Goal: Transaction & Acquisition: Purchase product/service

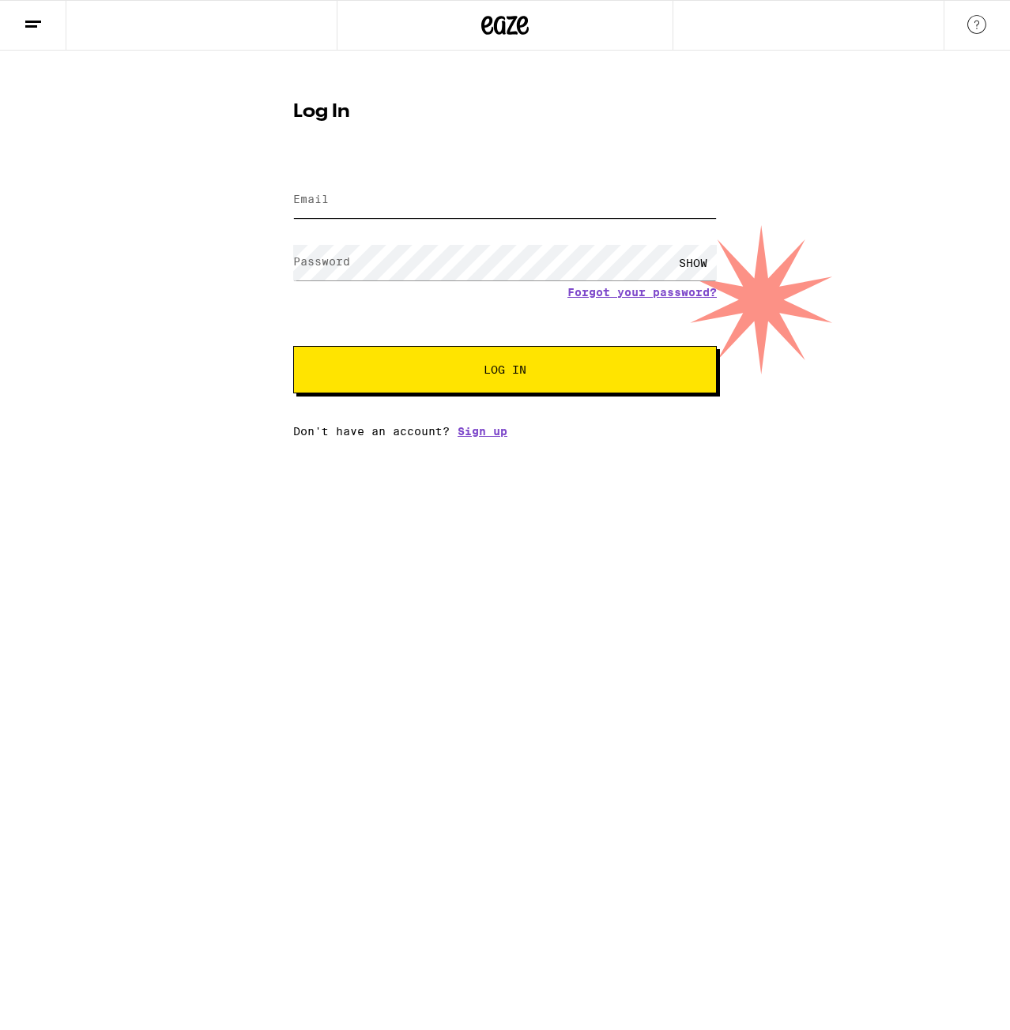
click at [368, 190] on input "Email" at bounding box center [504, 200] width 423 height 36
type input "[EMAIL_ADDRESS][DOMAIN_NAME]"
click at [293, 346] on button "Log In" at bounding box center [504, 369] width 423 height 47
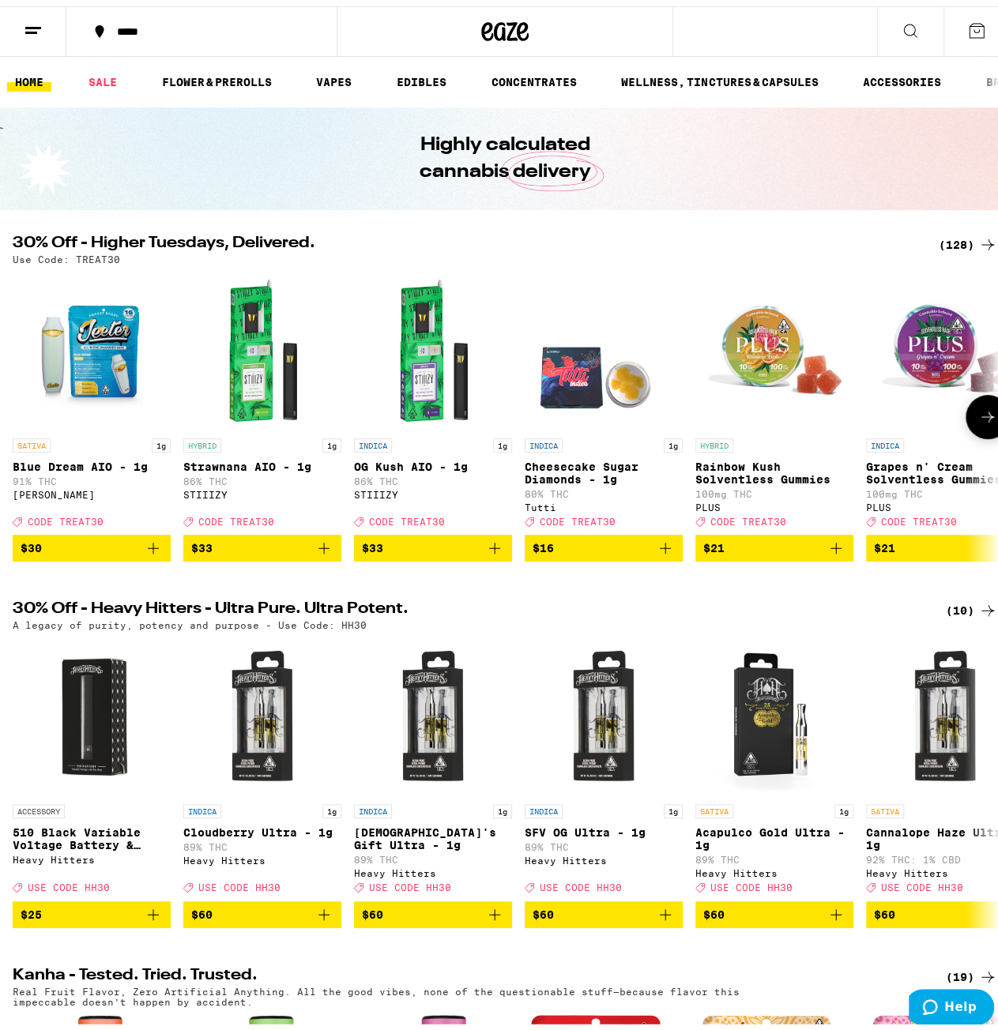
click at [94, 367] on img "Open page for Blue Dream AIO - 1g from Jeeter" at bounding box center [92, 345] width 158 height 158
click at [339, 67] on link "VAPES" at bounding box center [333, 75] width 51 height 19
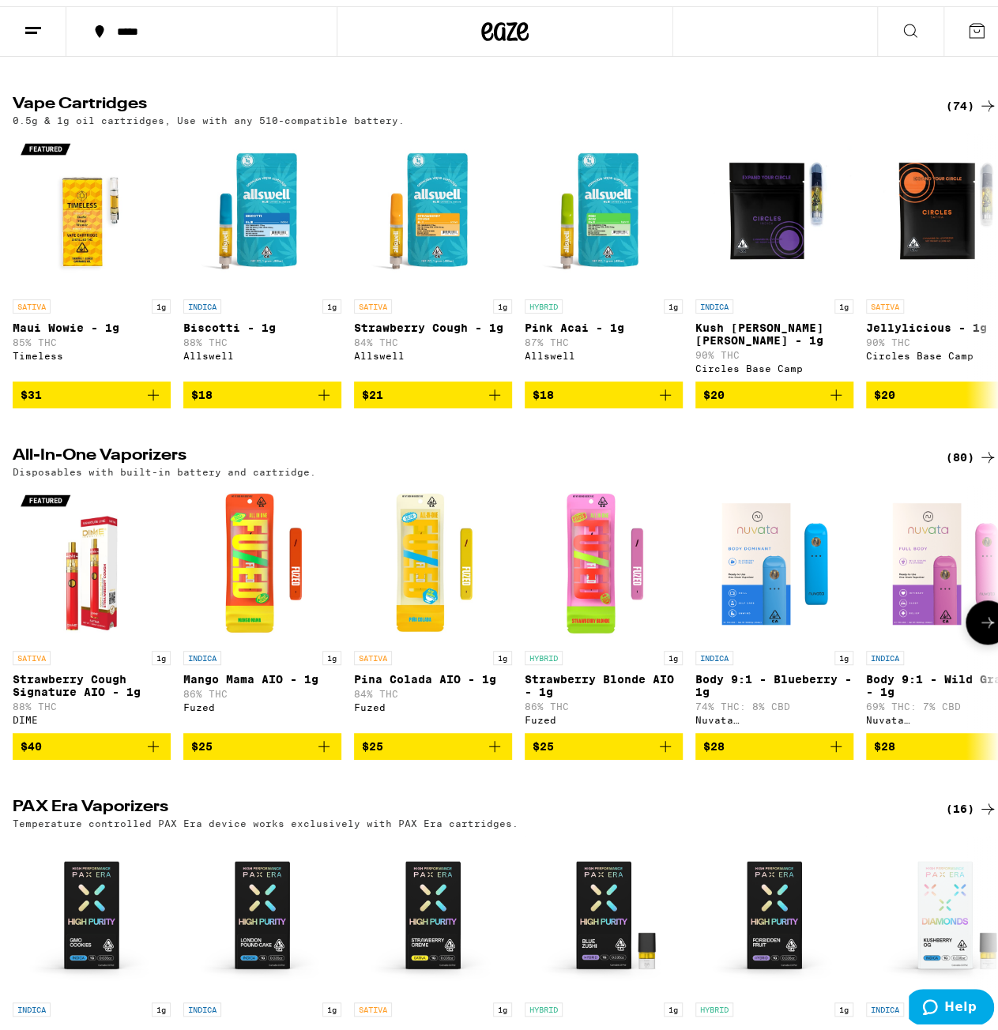
scroll to position [492, 0]
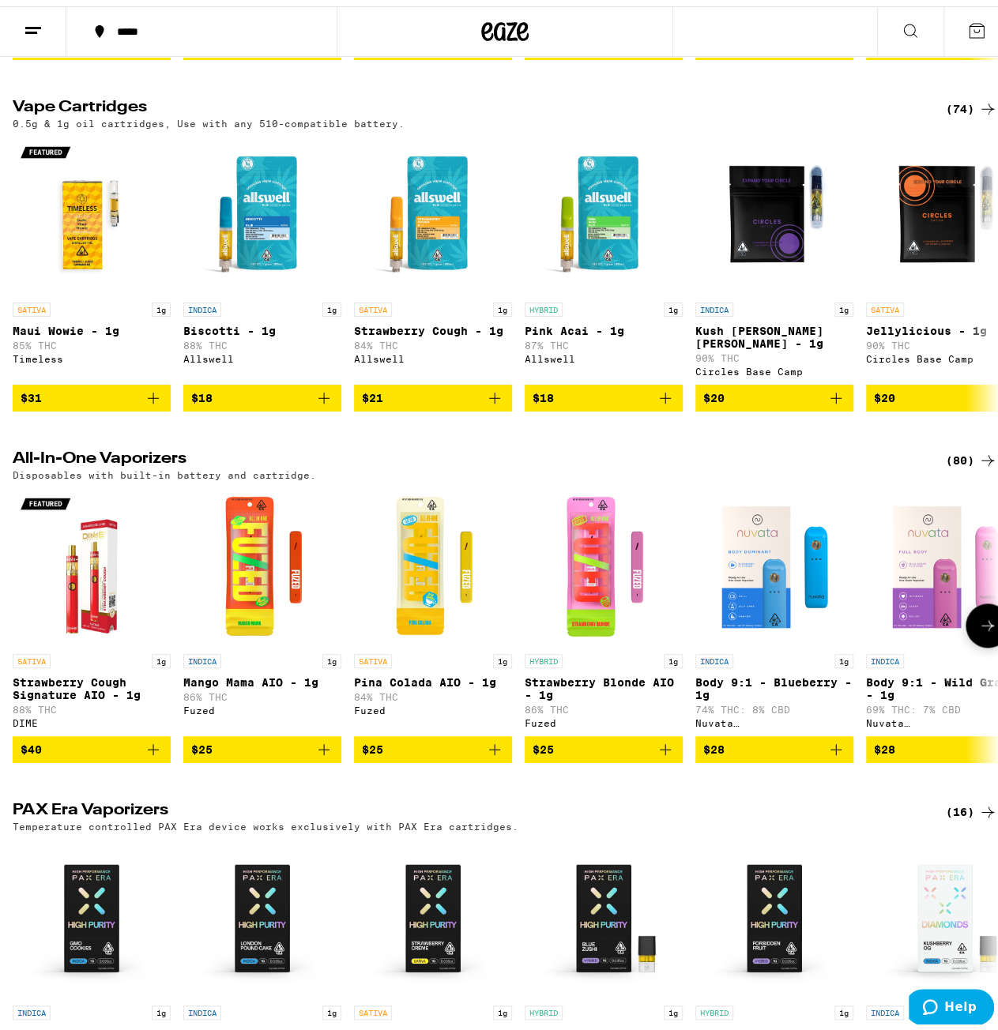
click at [978, 629] on icon at bounding box center [987, 619] width 19 height 19
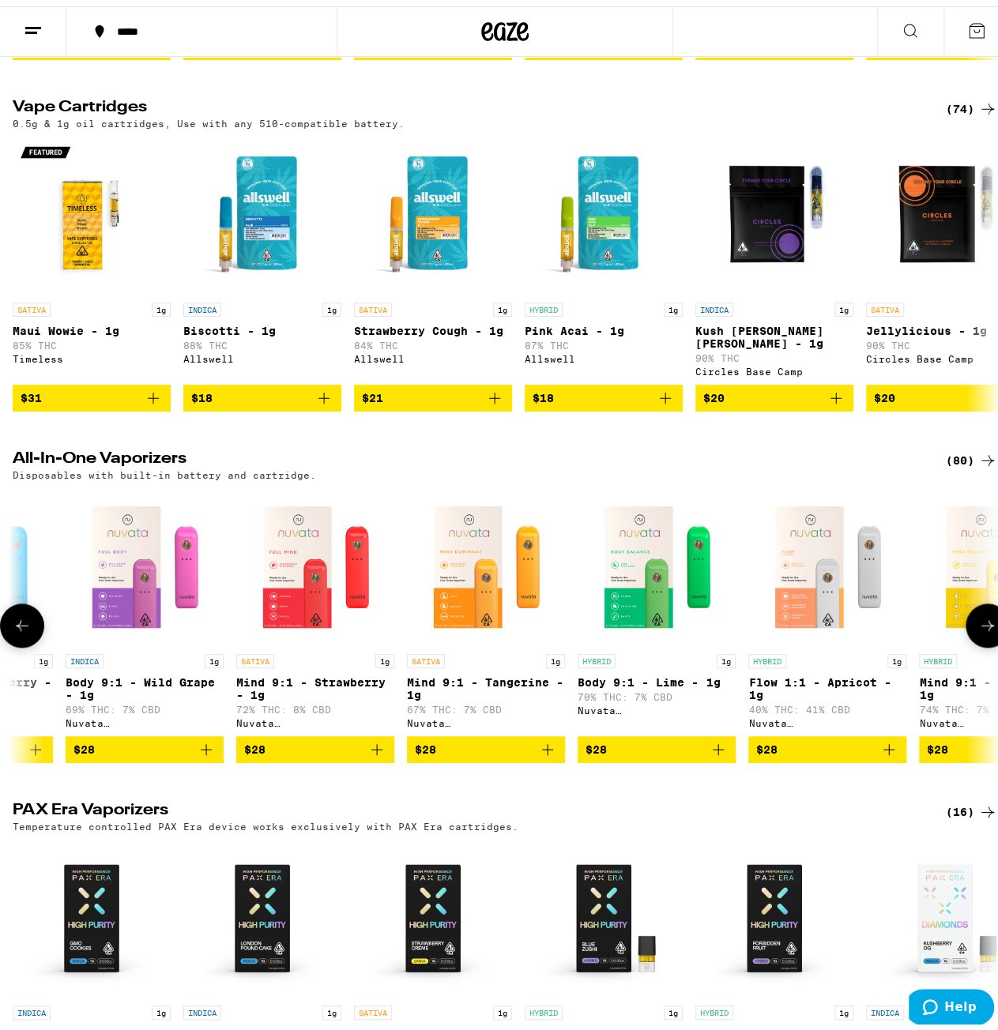
click at [978, 629] on icon at bounding box center [987, 619] width 19 height 19
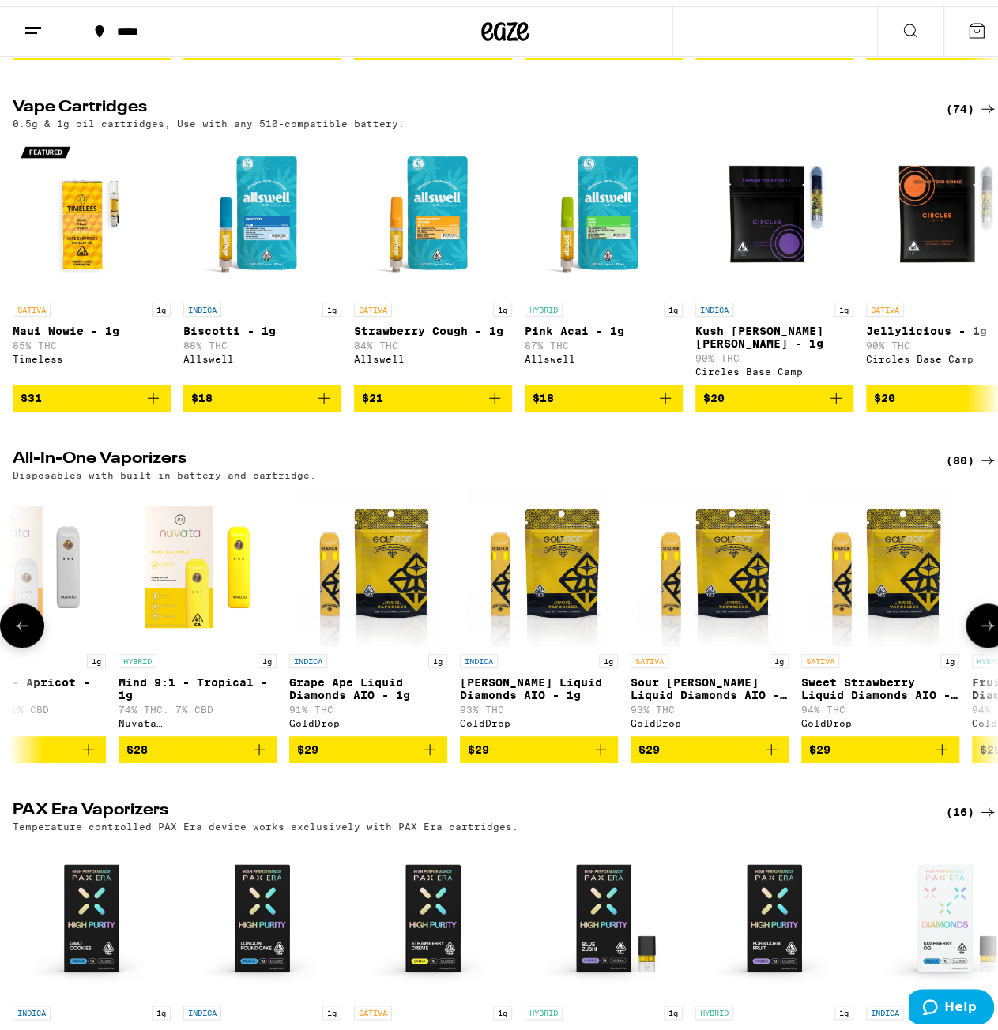
click at [978, 629] on icon at bounding box center [987, 619] width 19 height 19
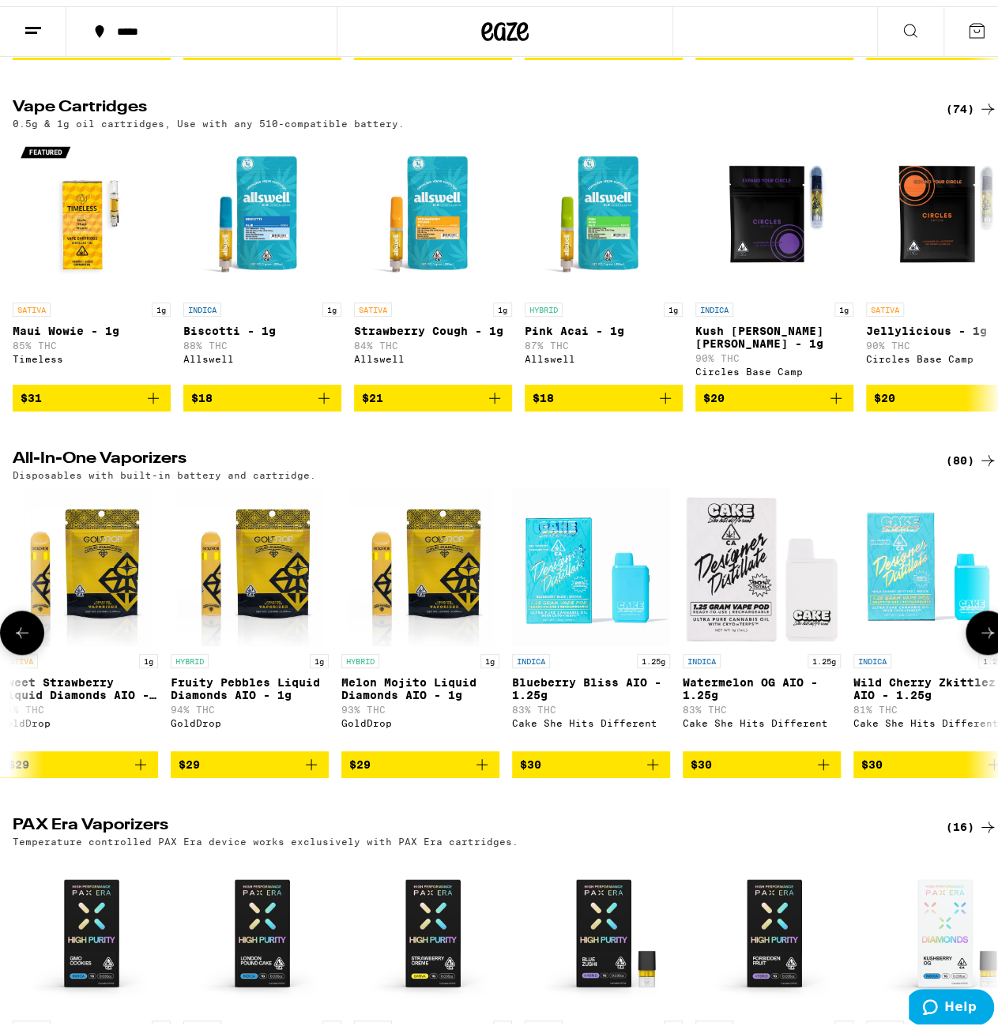
click at [976, 626] on button at bounding box center [987, 626] width 44 height 44
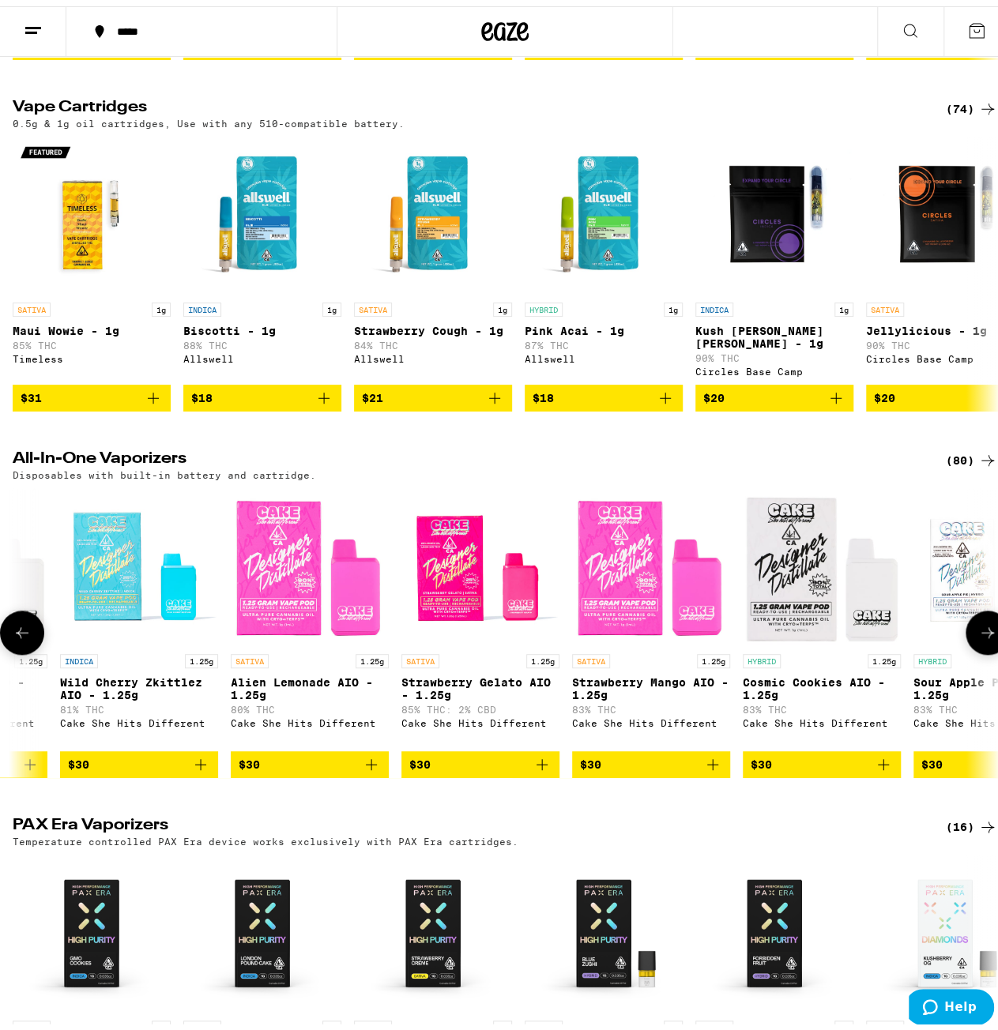
scroll to position [0, 3202]
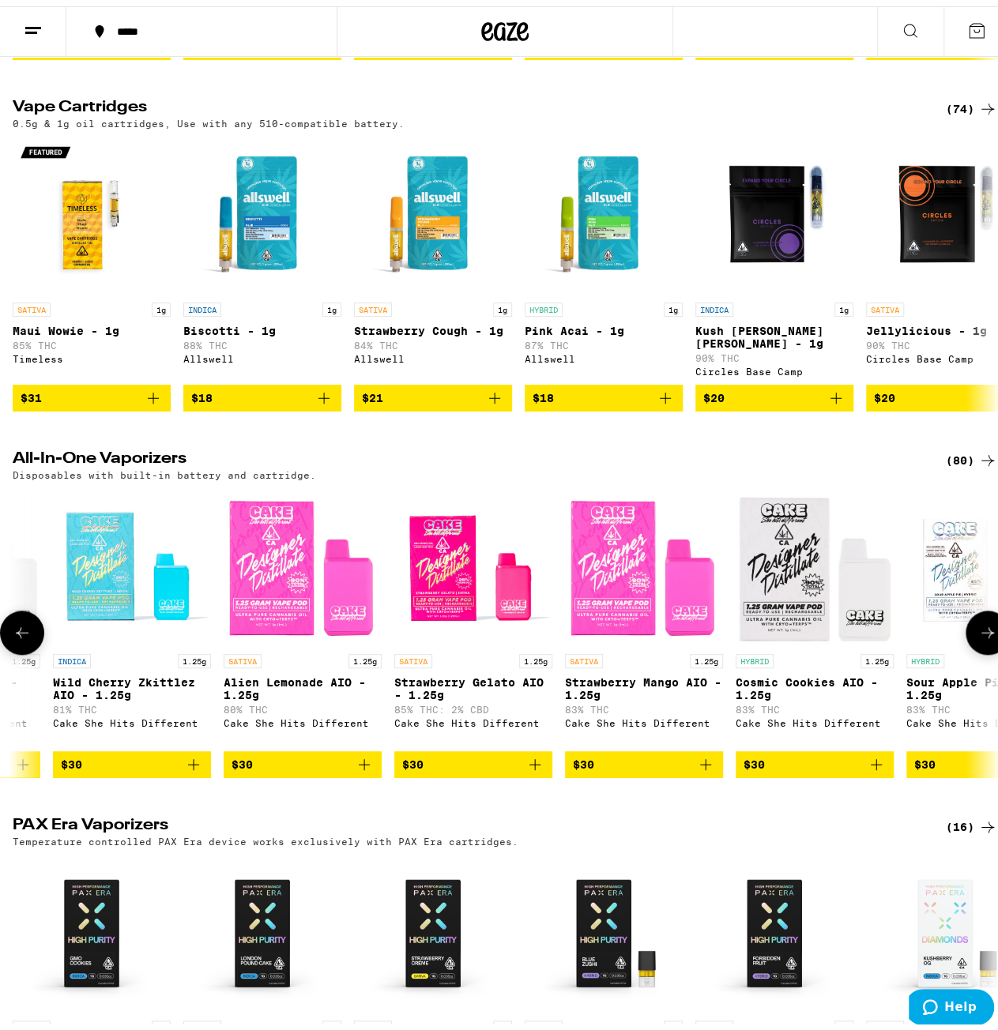
click at [980, 622] on img "Open page for Sour Apple Pie AIO - 1.25g from Cake She Hits Different" at bounding box center [985, 561] width 158 height 158
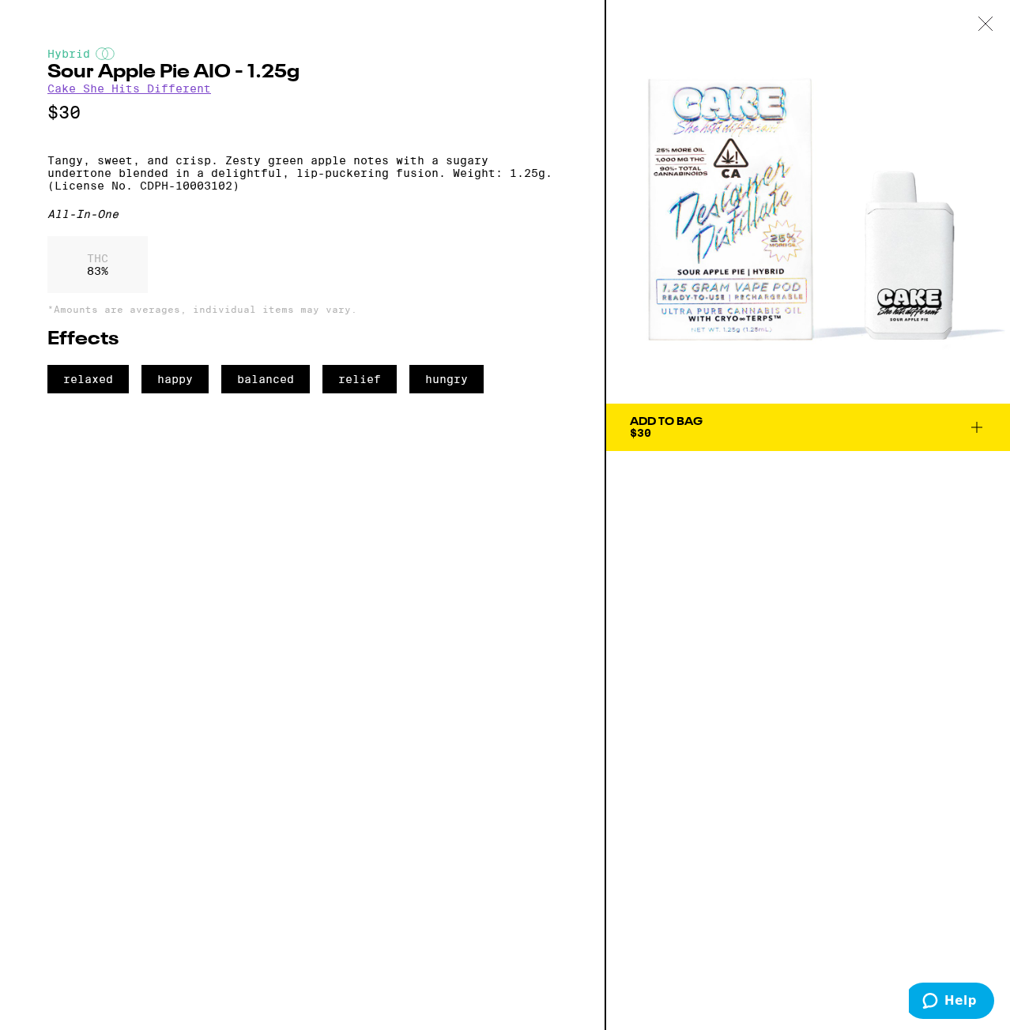
click at [980, 20] on icon at bounding box center [984, 23] width 13 height 13
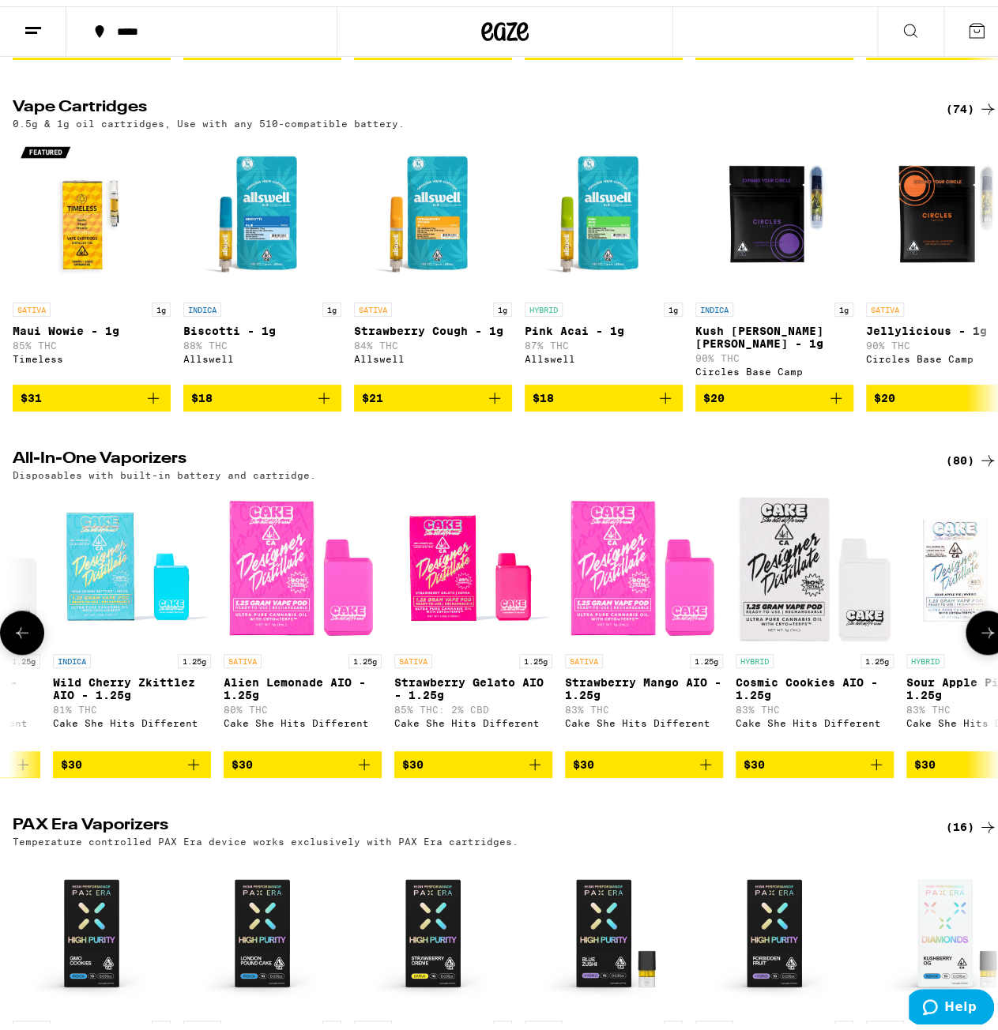
click at [978, 636] on icon at bounding box center [987, 626] width 19 height 19
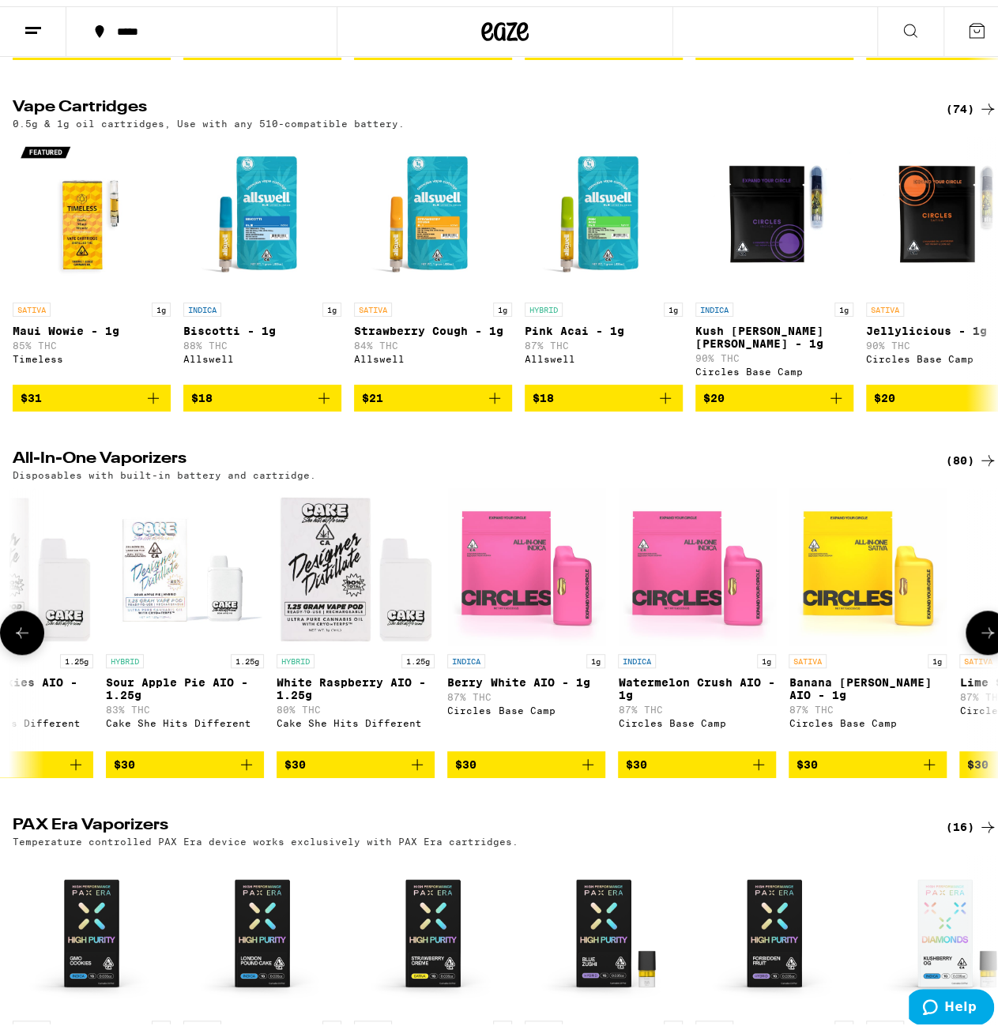
click at [978, 636] on icon at bounding box center [987, 626] width 19 height 19
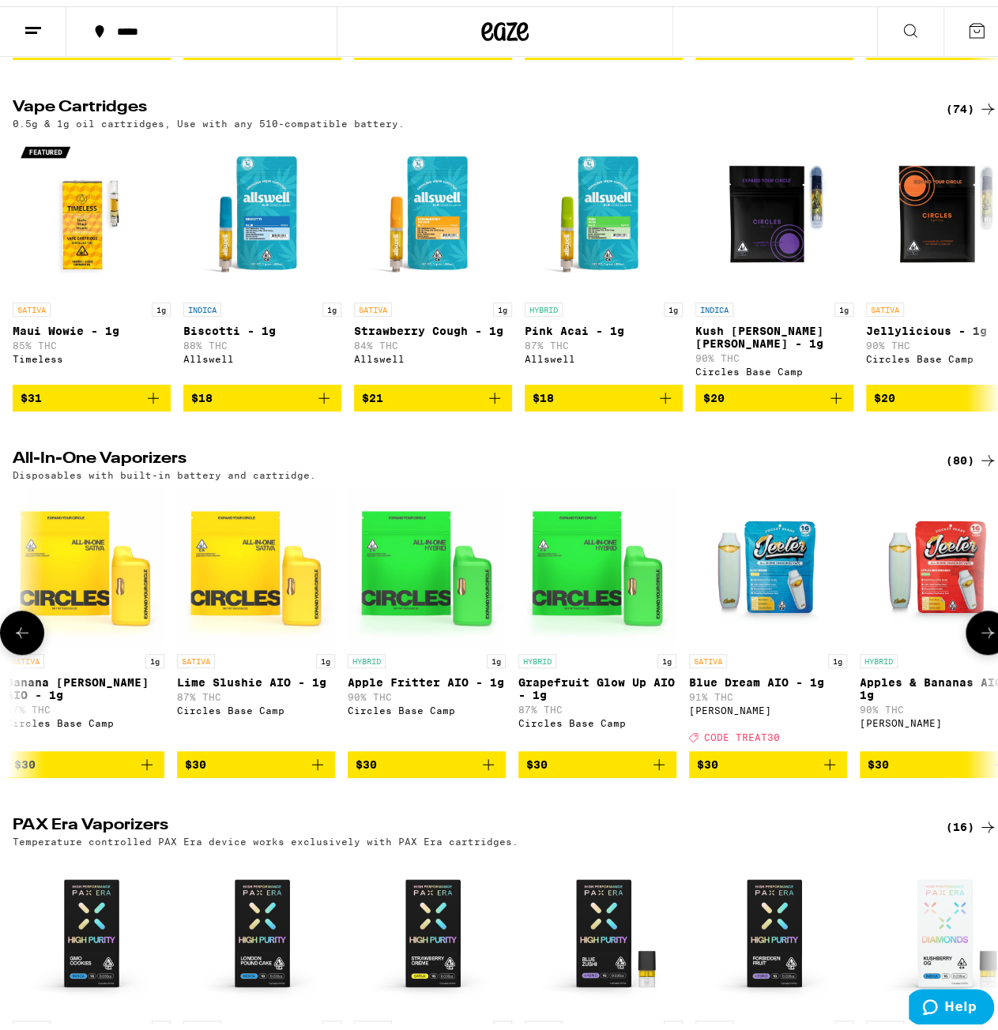
scroll to position [0, 4803]
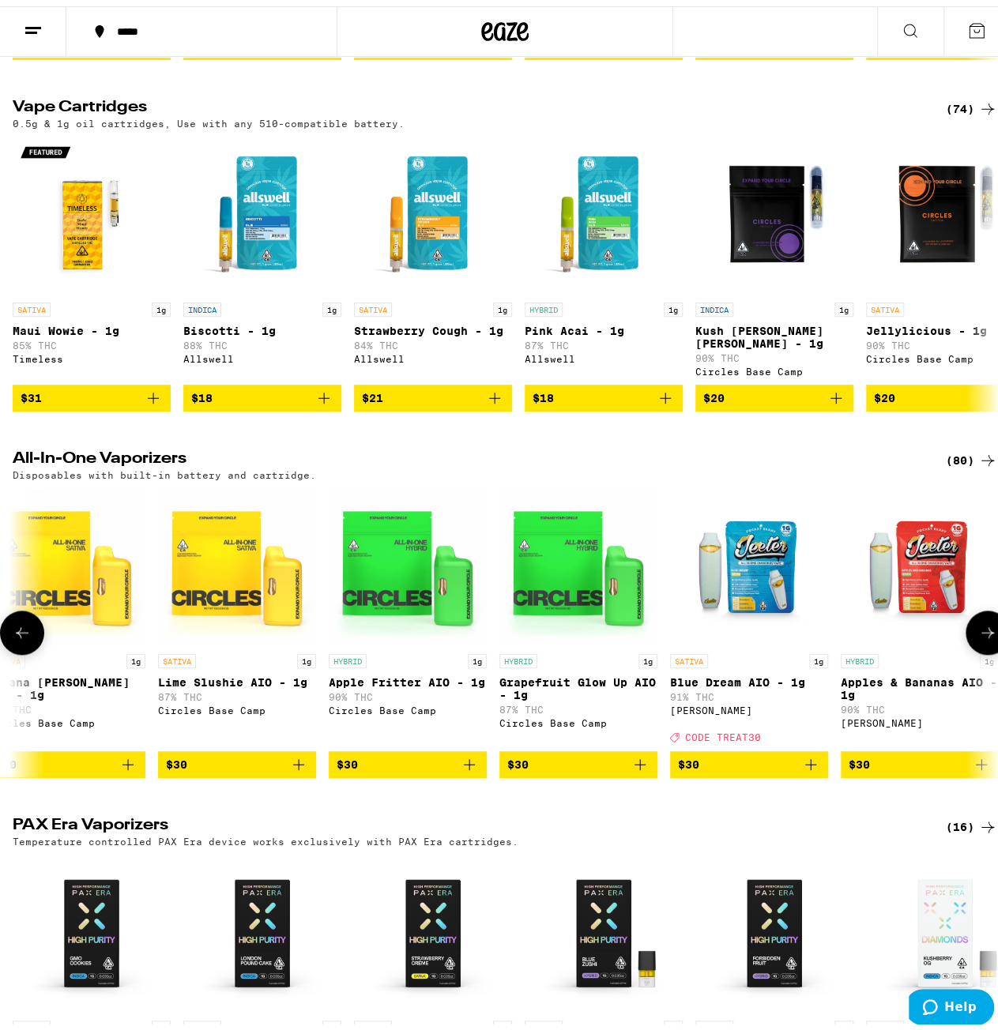
click at [979, 636] on icon at bounding box center [987, 626] width 19 height 19
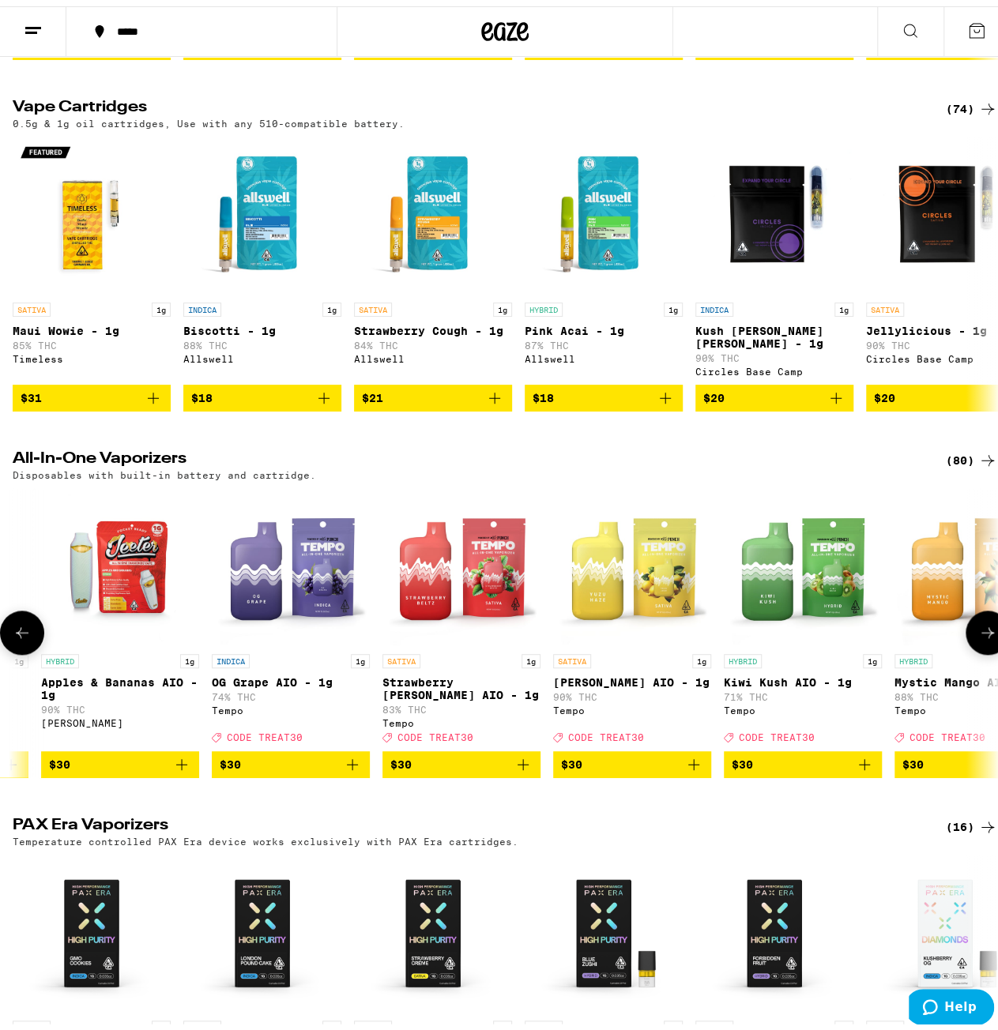
scroll to position [0, 5603]
click at [978, 636] on icon at bounding box center [987, 626] width 19 height 19
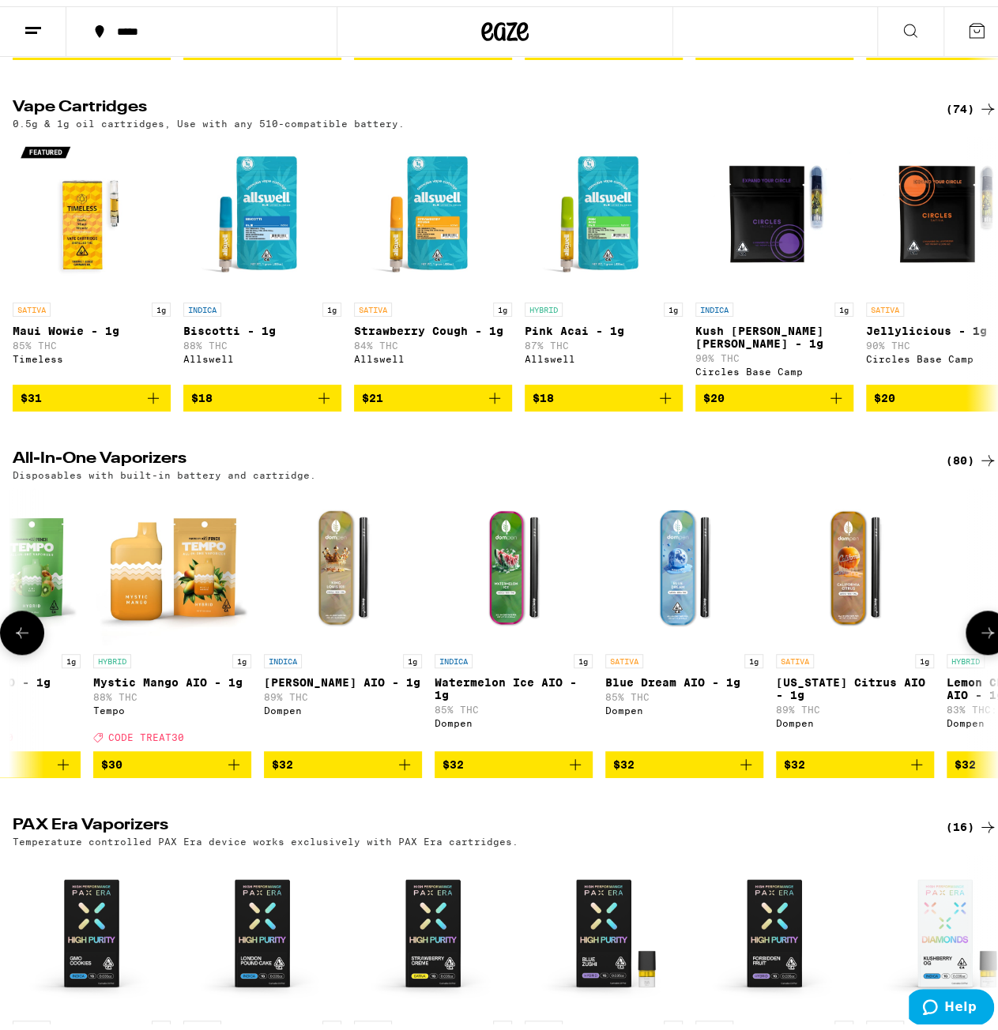
click at [978, 636] on icon at bounding box center [987, 626] width 19 height 19
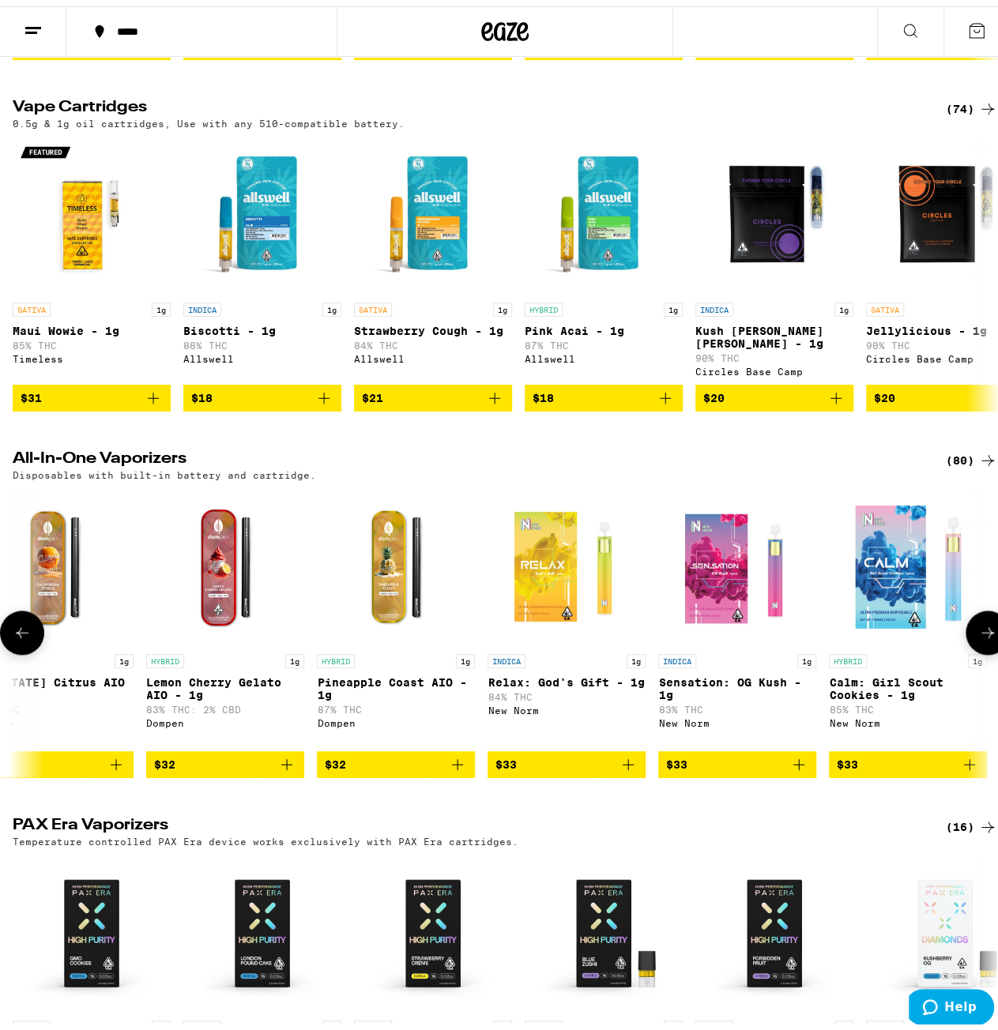
click at [978, 636] on icon at bounding box center [987, 626] width 19 height 19
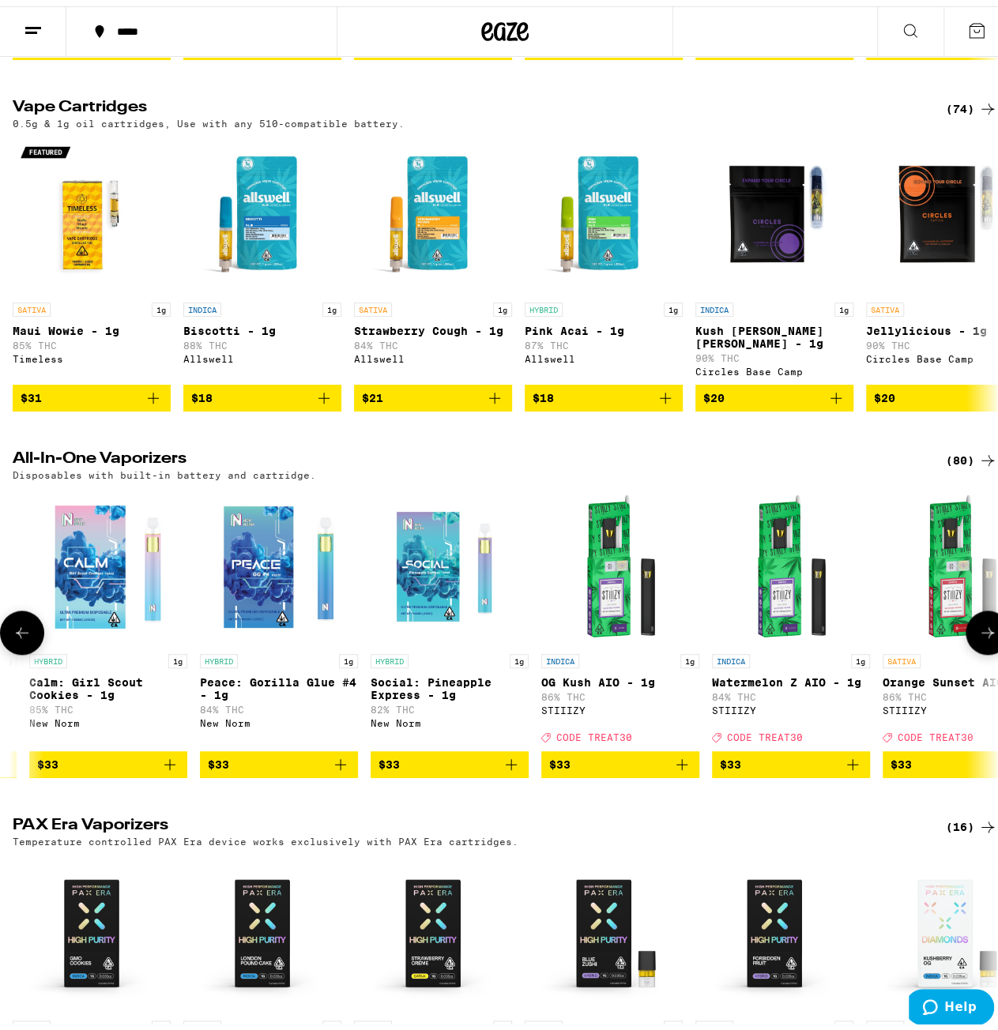
click at [978, 636] on icon at bounding box center [987, 626] width 19 height 19
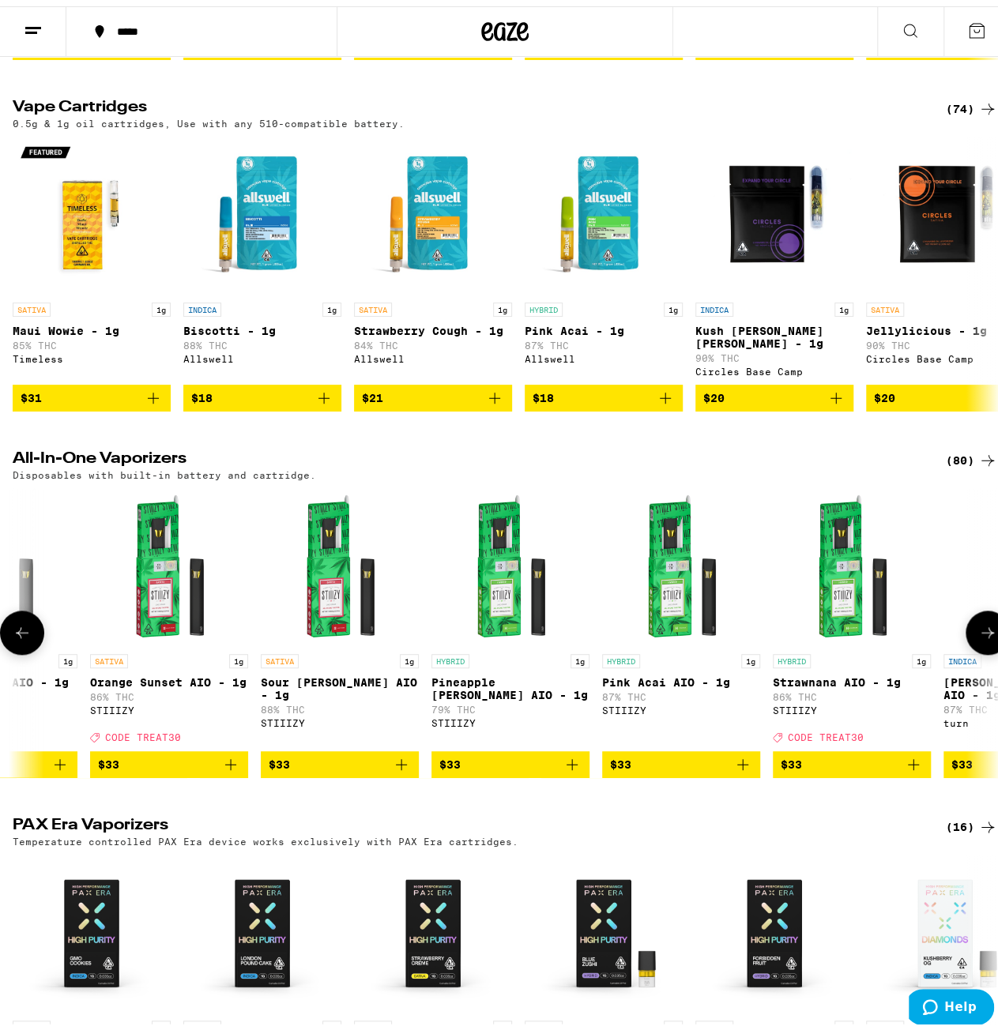
click at [978, 636] on icon at bounding box center [987, 626] width 19 height 19
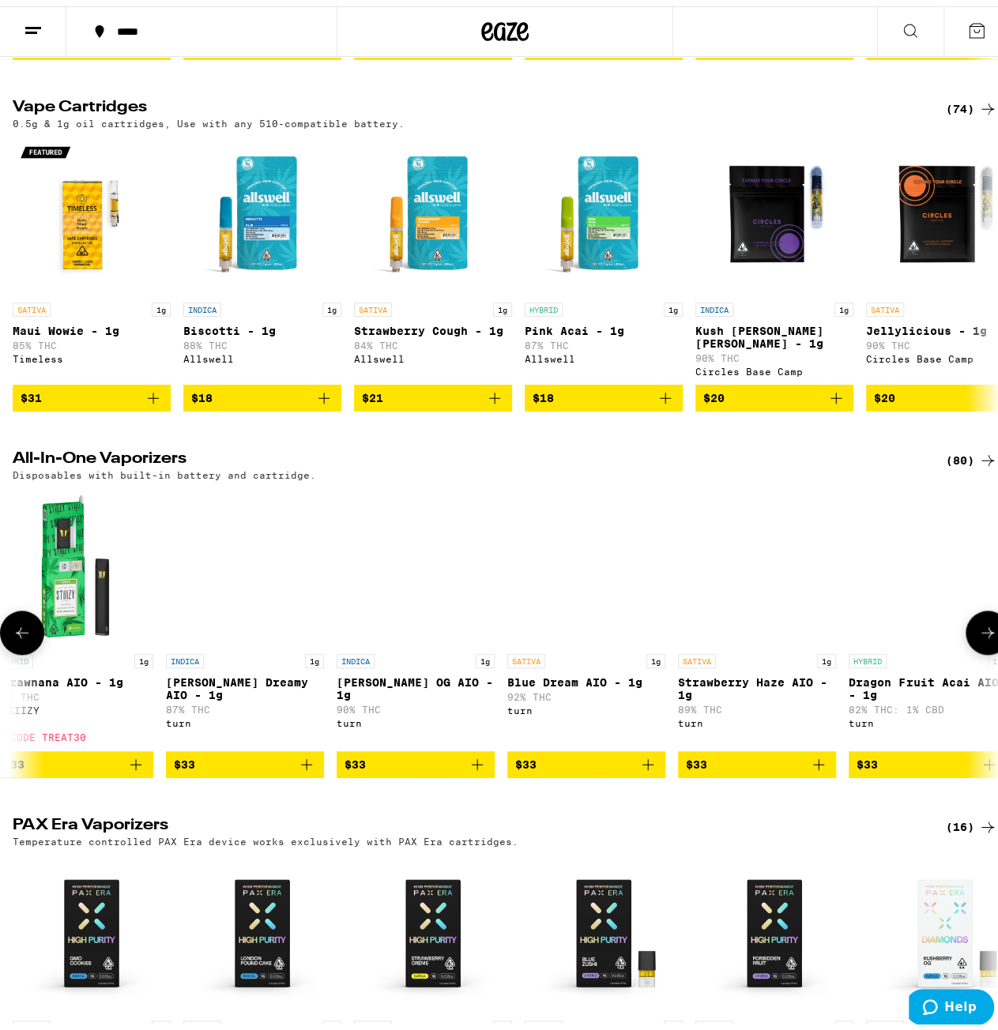
click at [978, 636] on icon at bounding box center [987, 626] width 19 height 19
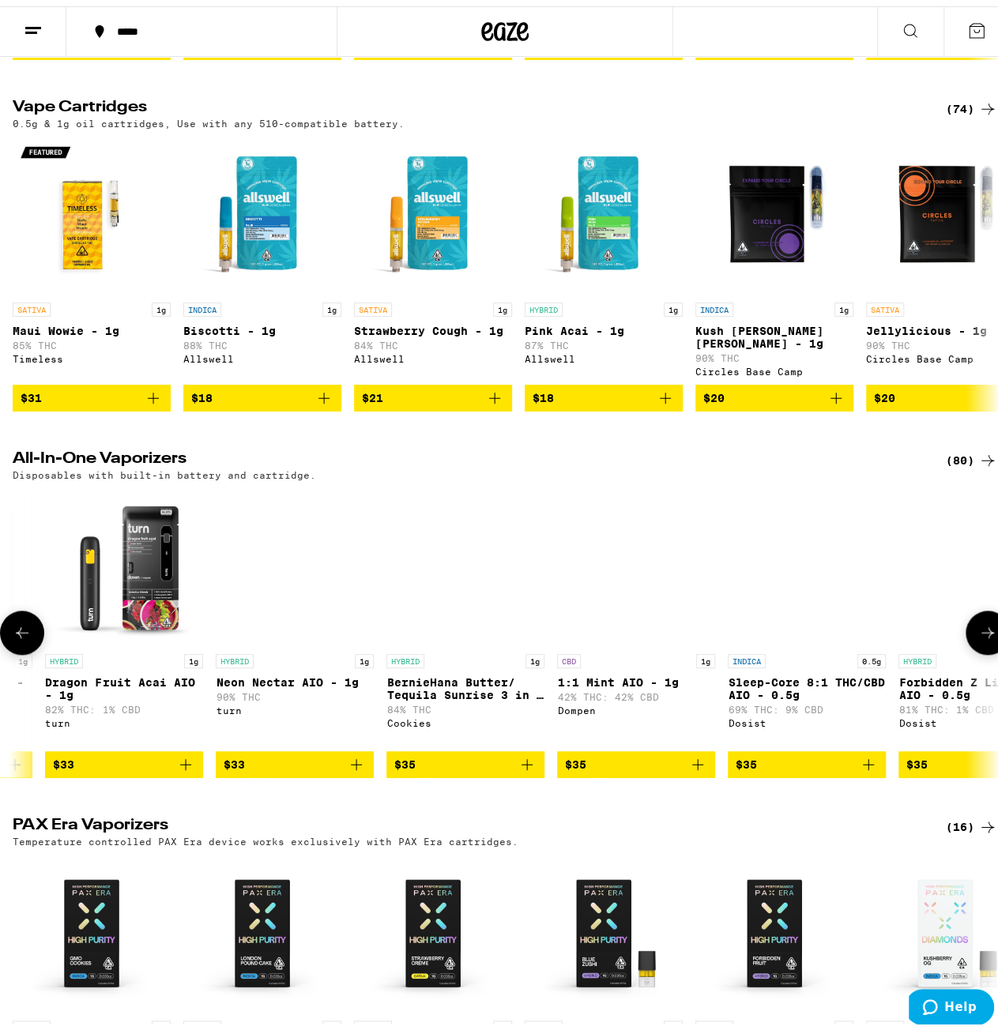
scroll to position [0, 10377]
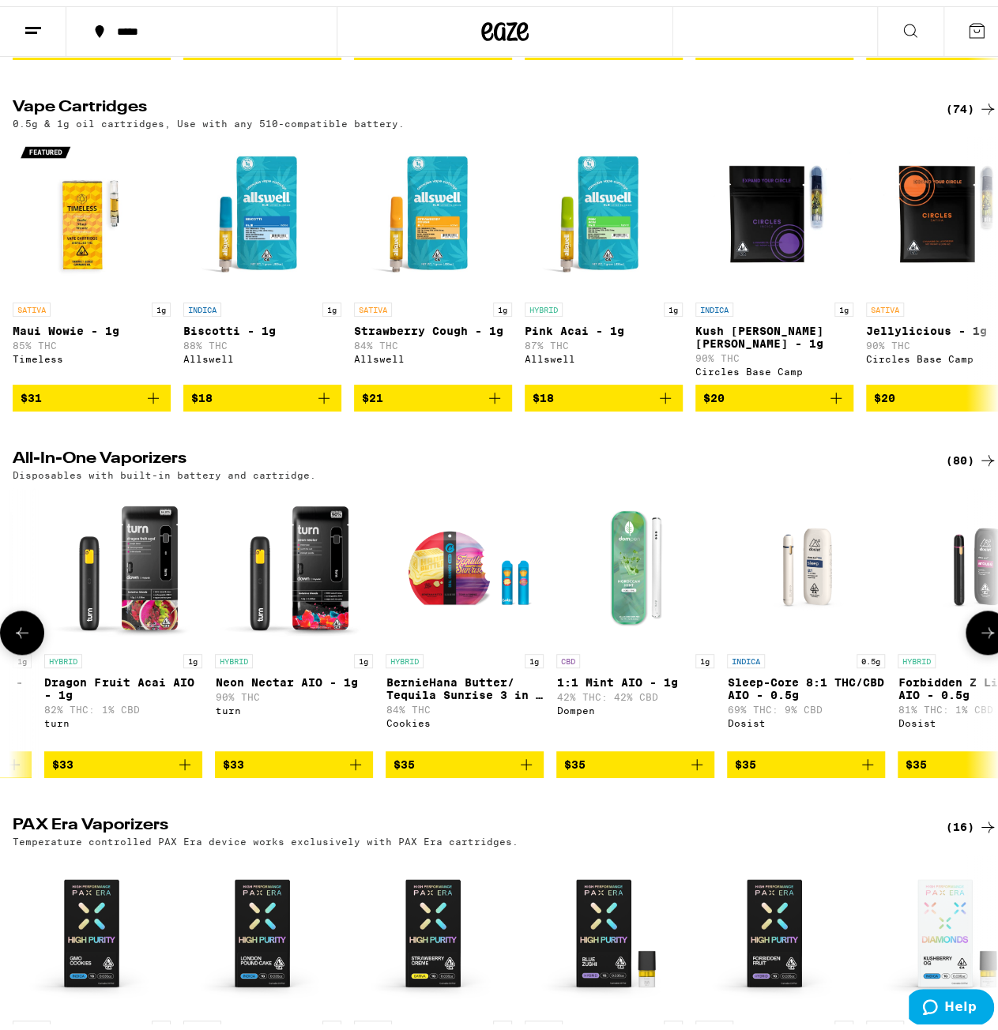
click at [978, 636] on icon at bounding box center [987, 626] width 19 height 19
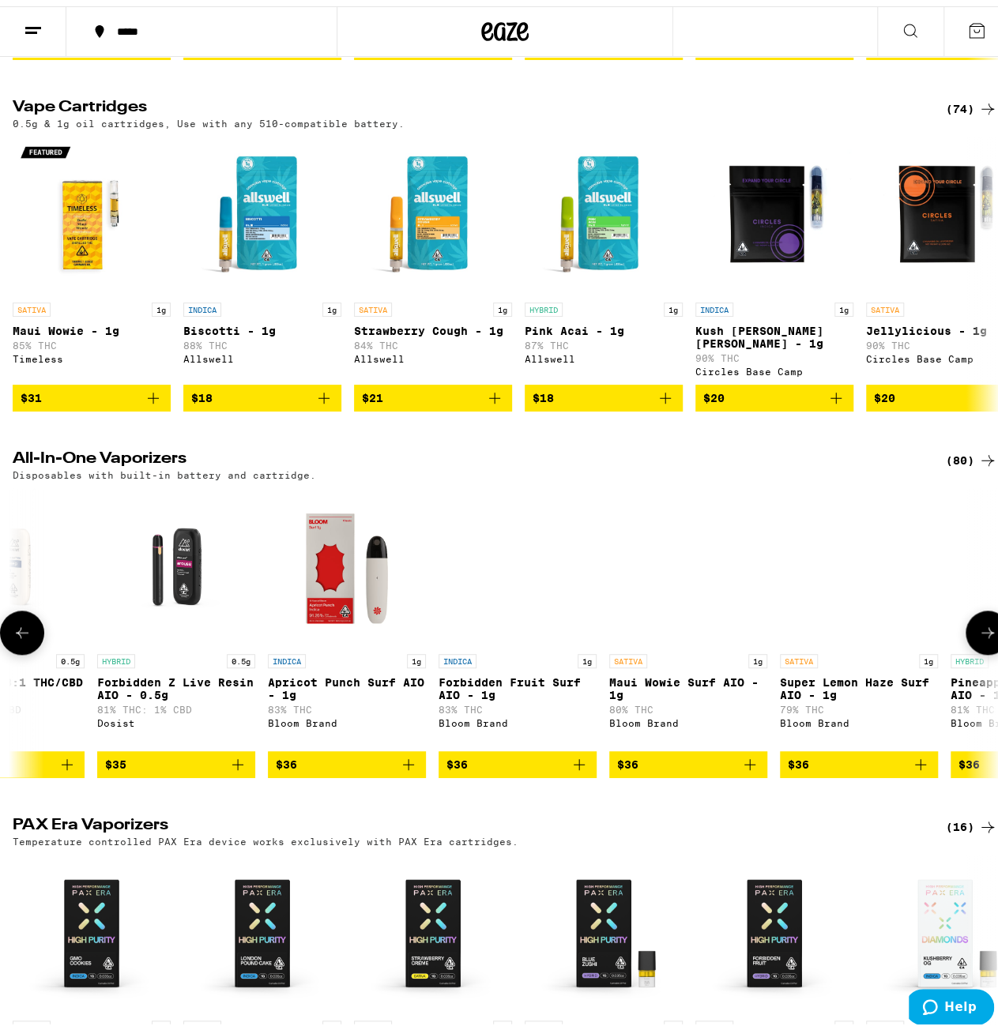
scroll to position [0, 11178]
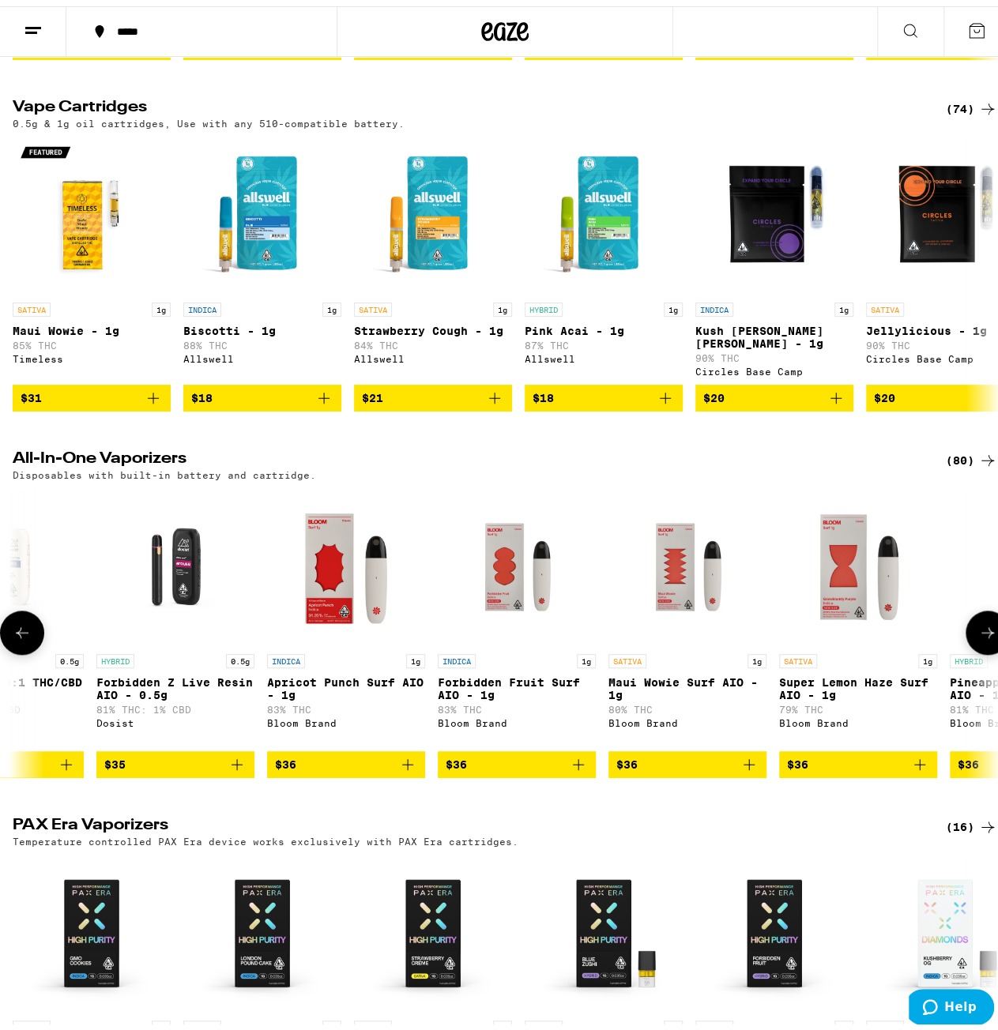
click at [978, 636] on icon at bounding box center [987, 626] width 19 height 19
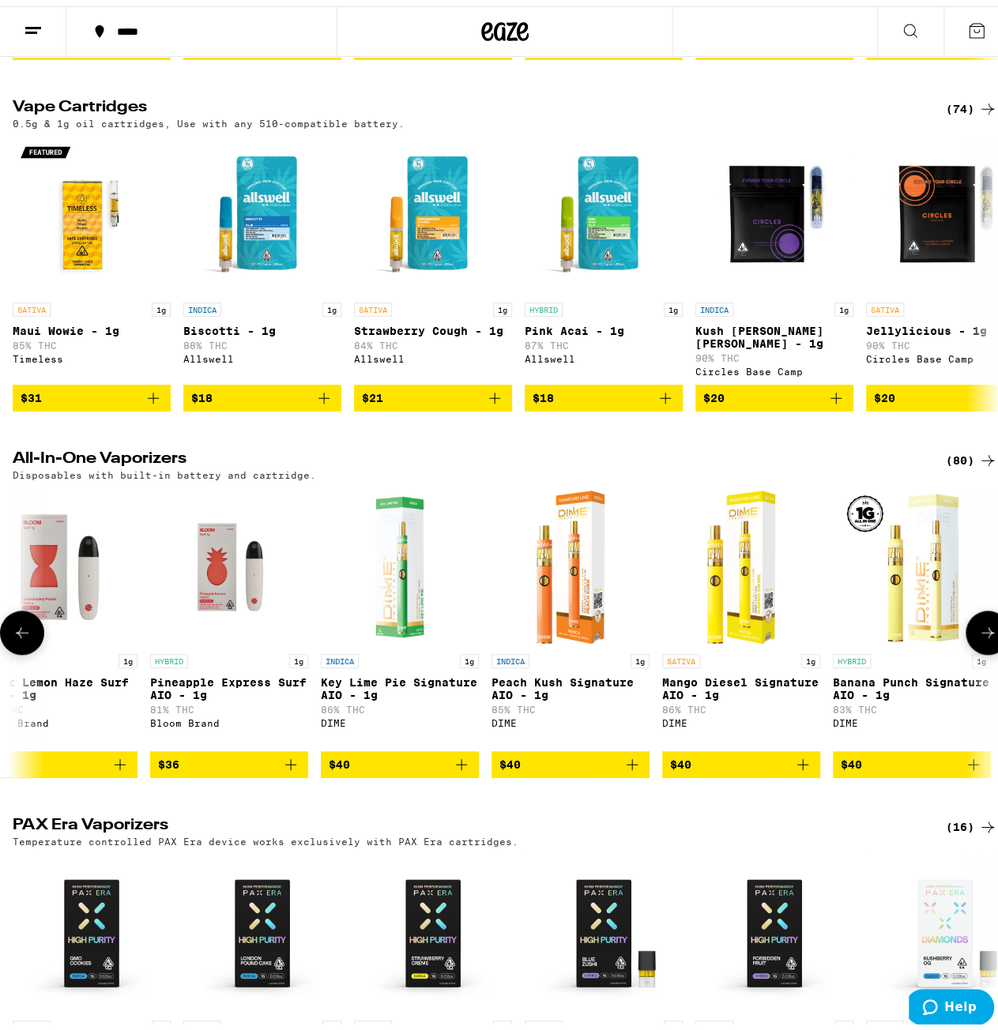
scroll to position [0, 11978]
click at [30, 636] on icon at bounding box center [22, 626] width 19 height 19
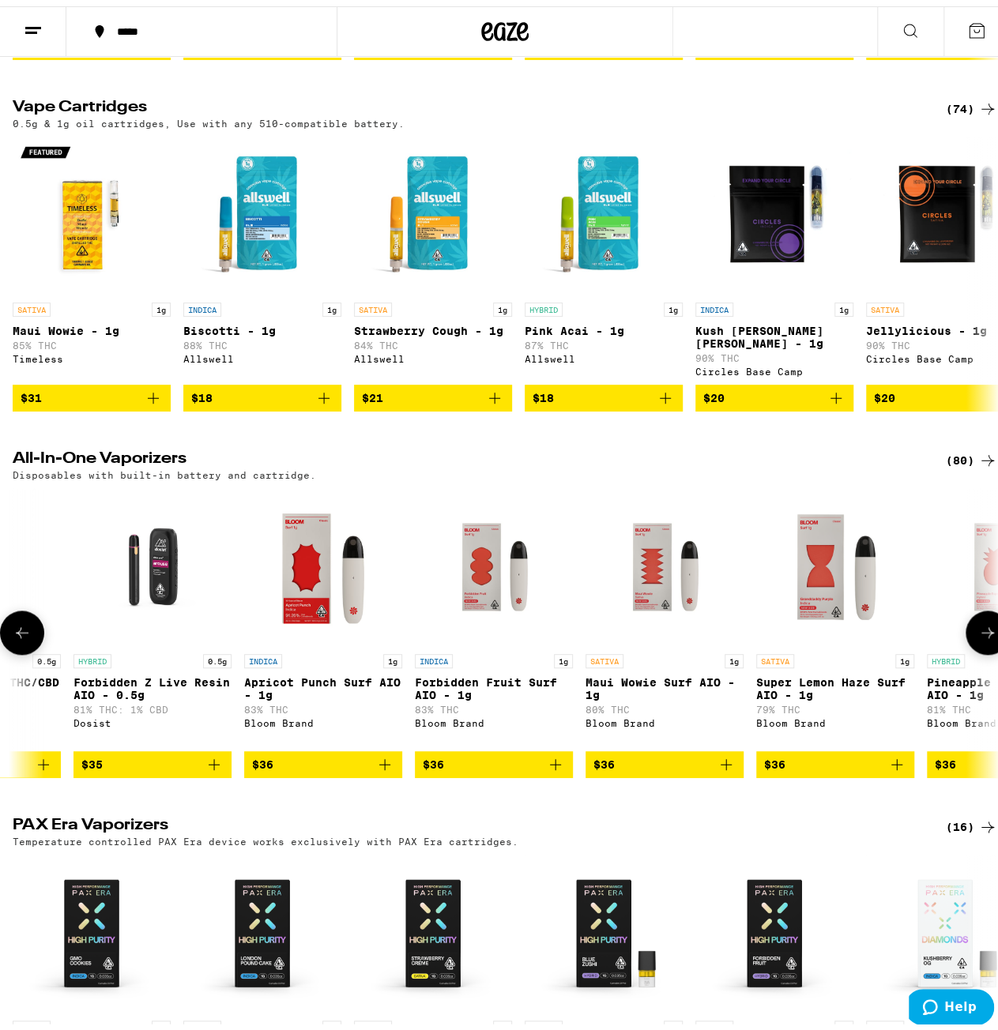
scroll to position [0, 11178]
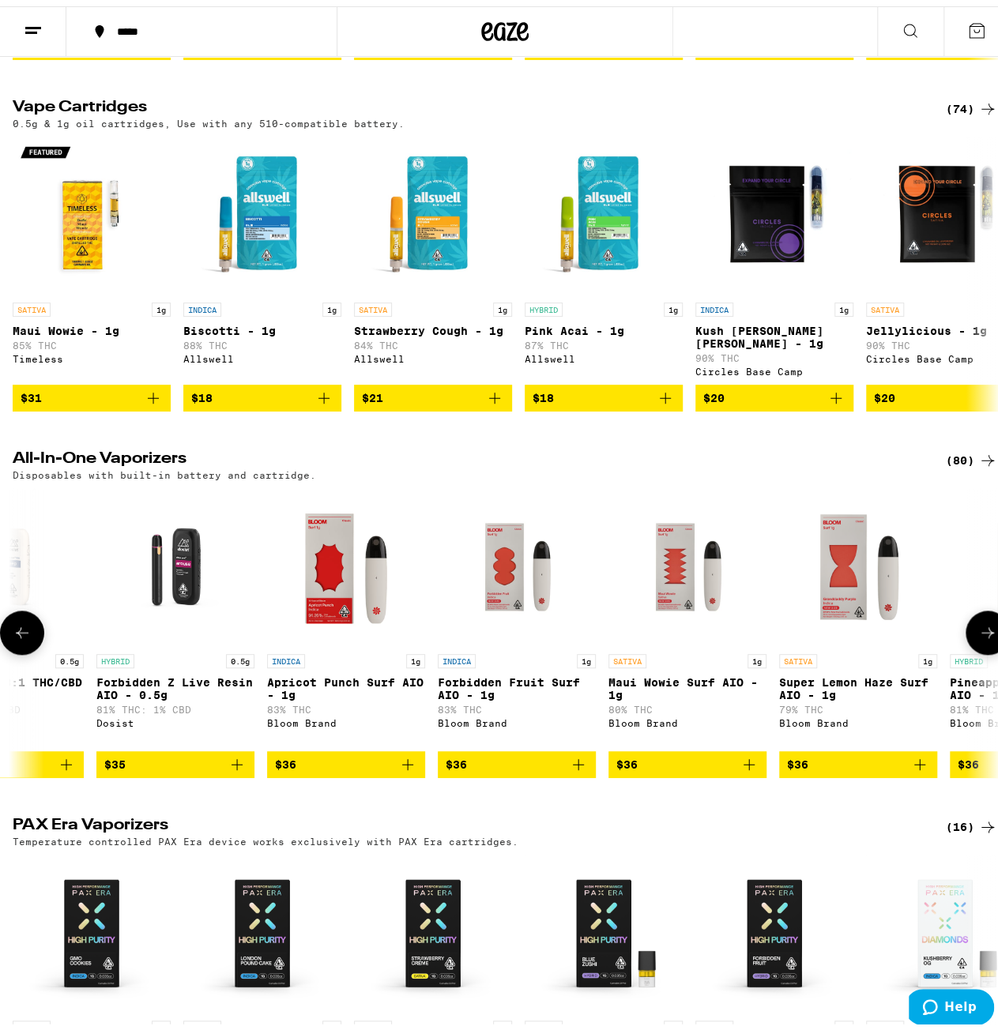
click at [965, 644] on button at bounding box center [987, 626] width 44 height 44
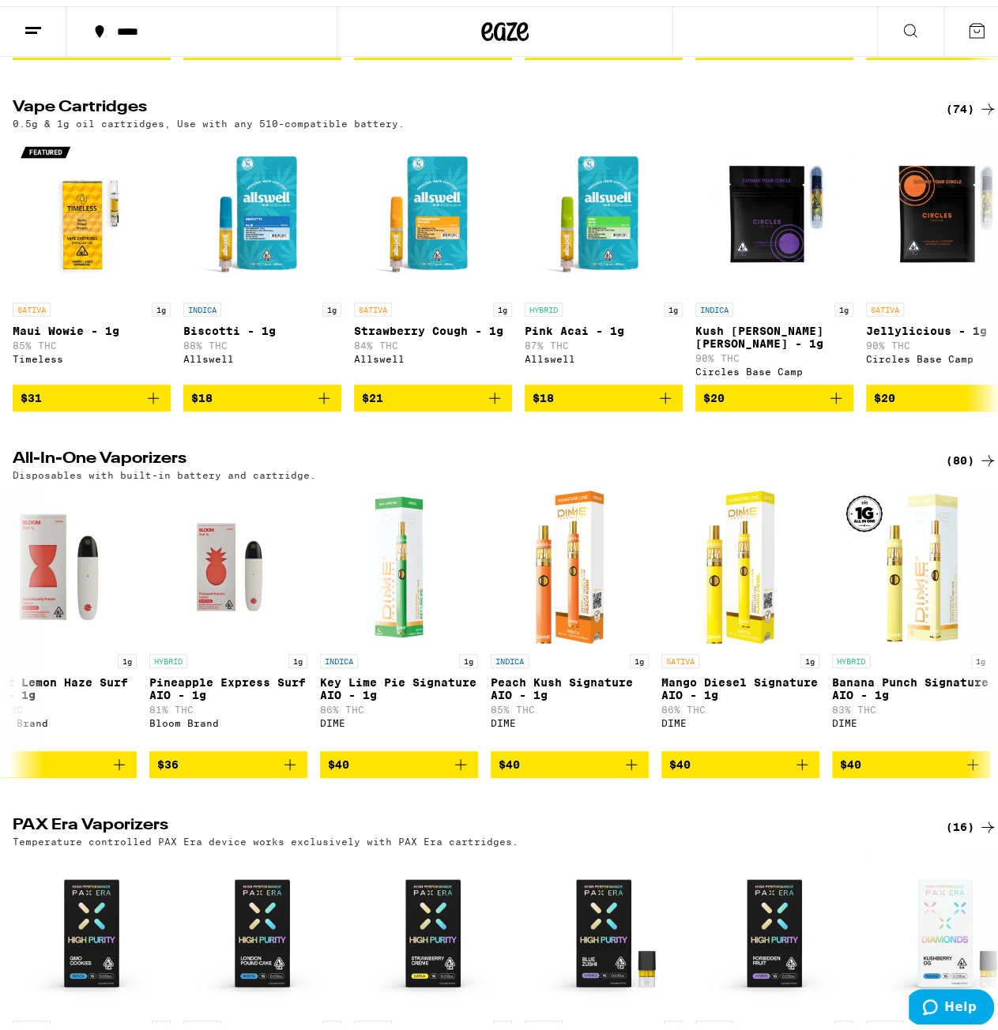
scroll to position [0, 11979]
